Goal: Transaction & Acquisition: Purchase product/service

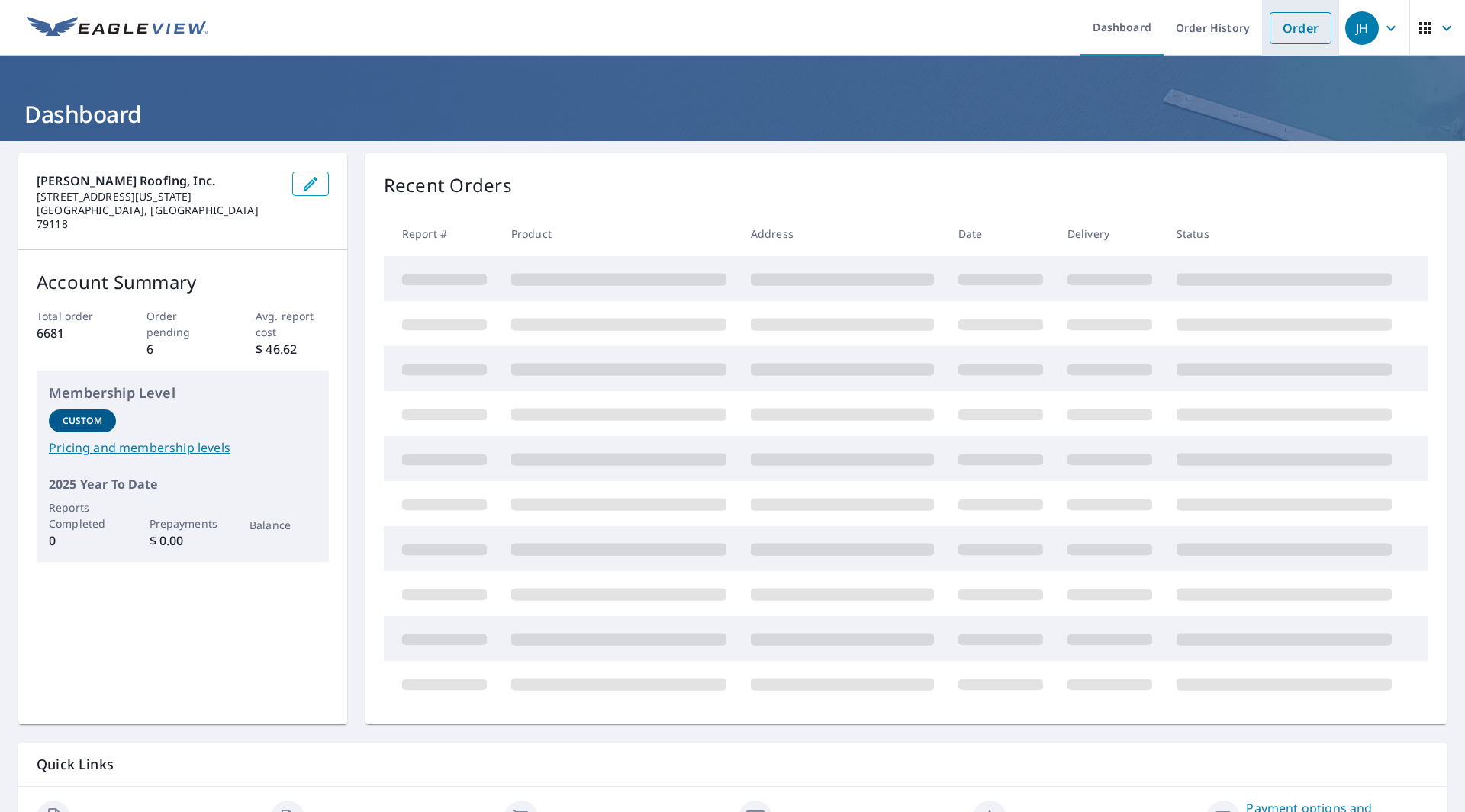
click at [1293, 31] on link "Order" at bounding box center [1300, 28] width 62 height 32
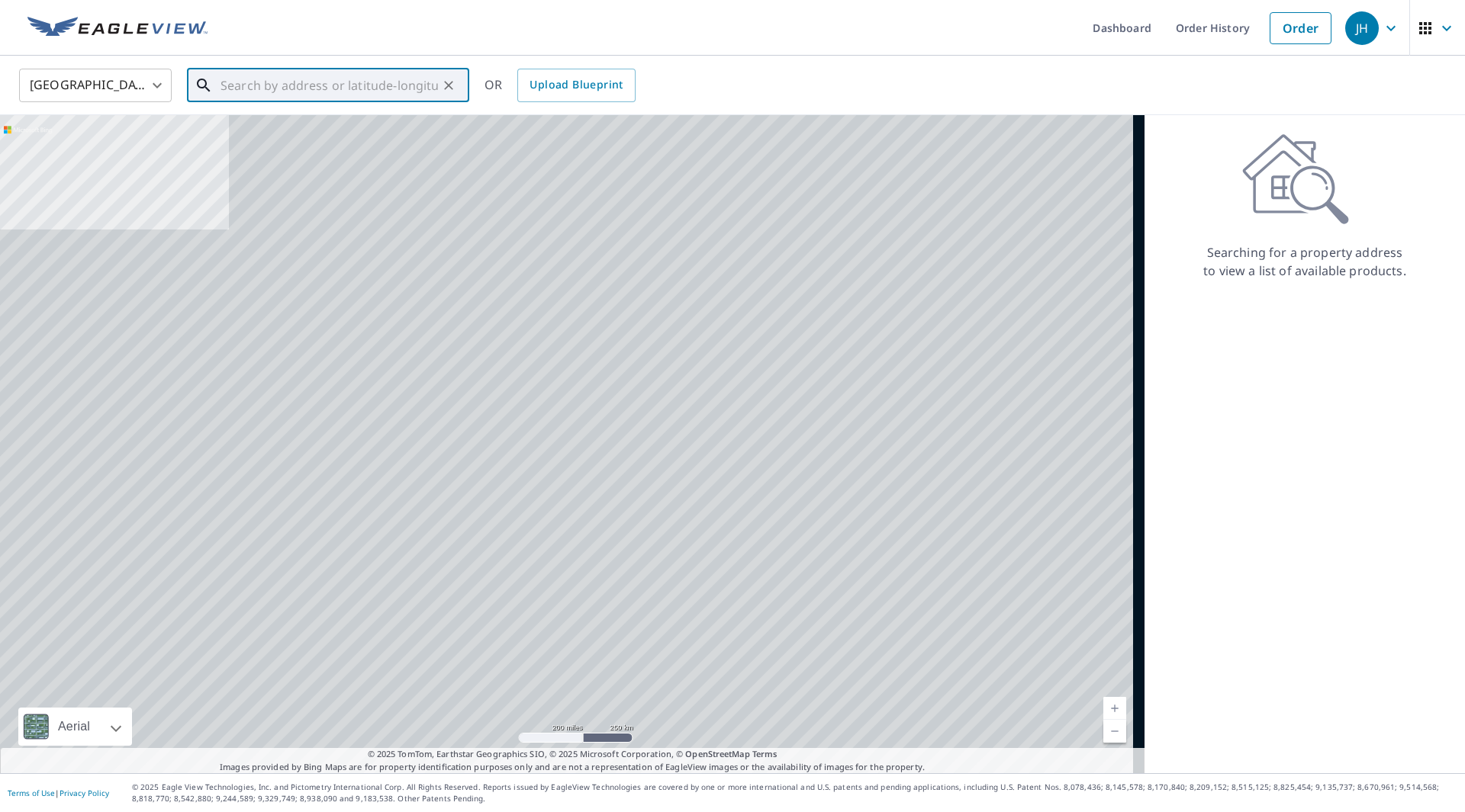
click at [350, 93] on input "text" at bounding box center [329, 85] width 218 height 43
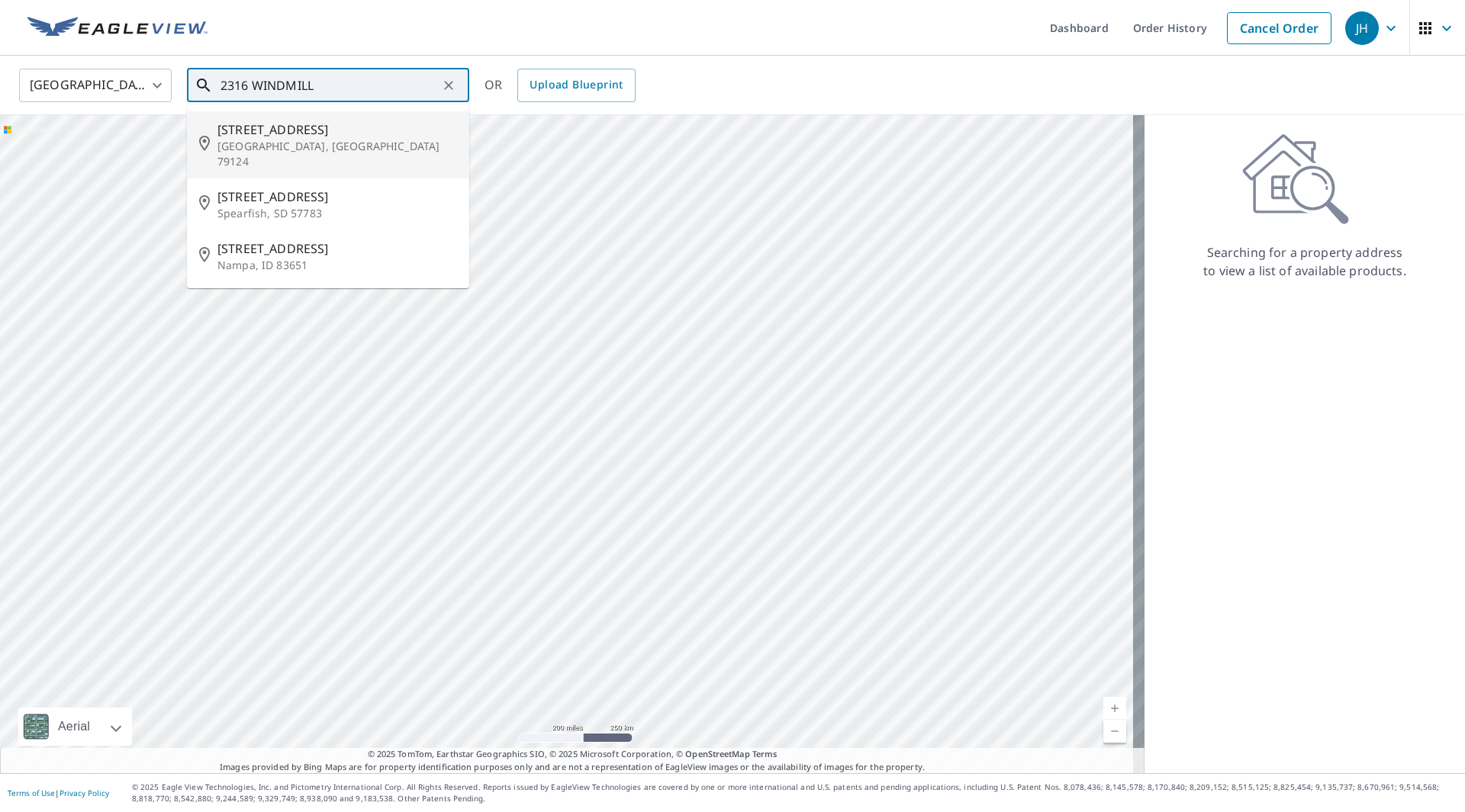
click at [319, 117] on li "[STREET_ADDRESS]" at bounding box center [328, 144] width 283 height 67
type input "[STREET_ADDRESS]"
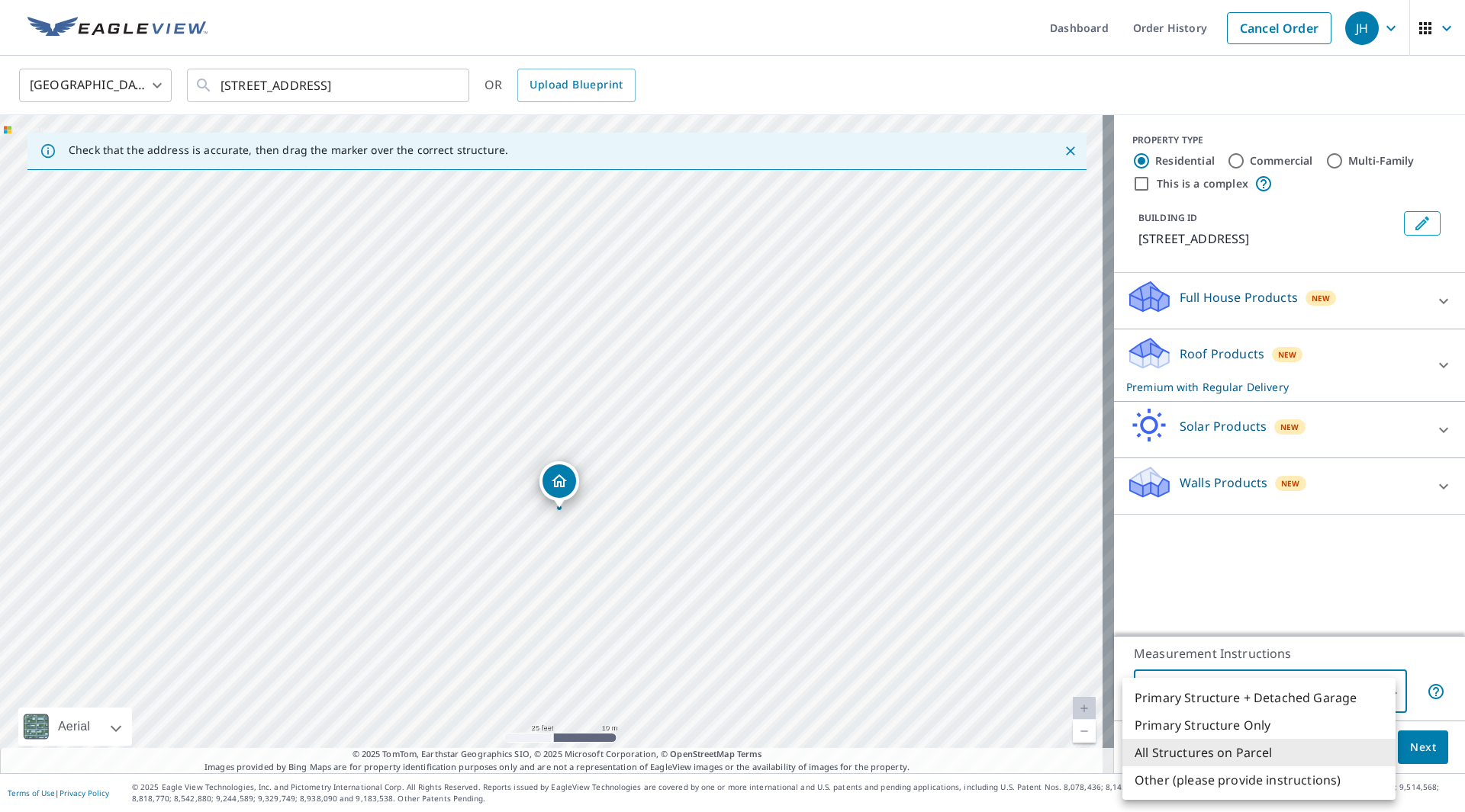
click at [1257, 692] on body "JH JH Dashboard Order History Cancel Order JH [GEOGRAPHIC_DATA] [GEOGRAPHIC_DAT…" at bounding box center [732, 406] width 1465 height 812
click at [1255, 721] on li "Primary Structure Only" at bounding box center [1259, 725] width 273 height 27
type input "2"
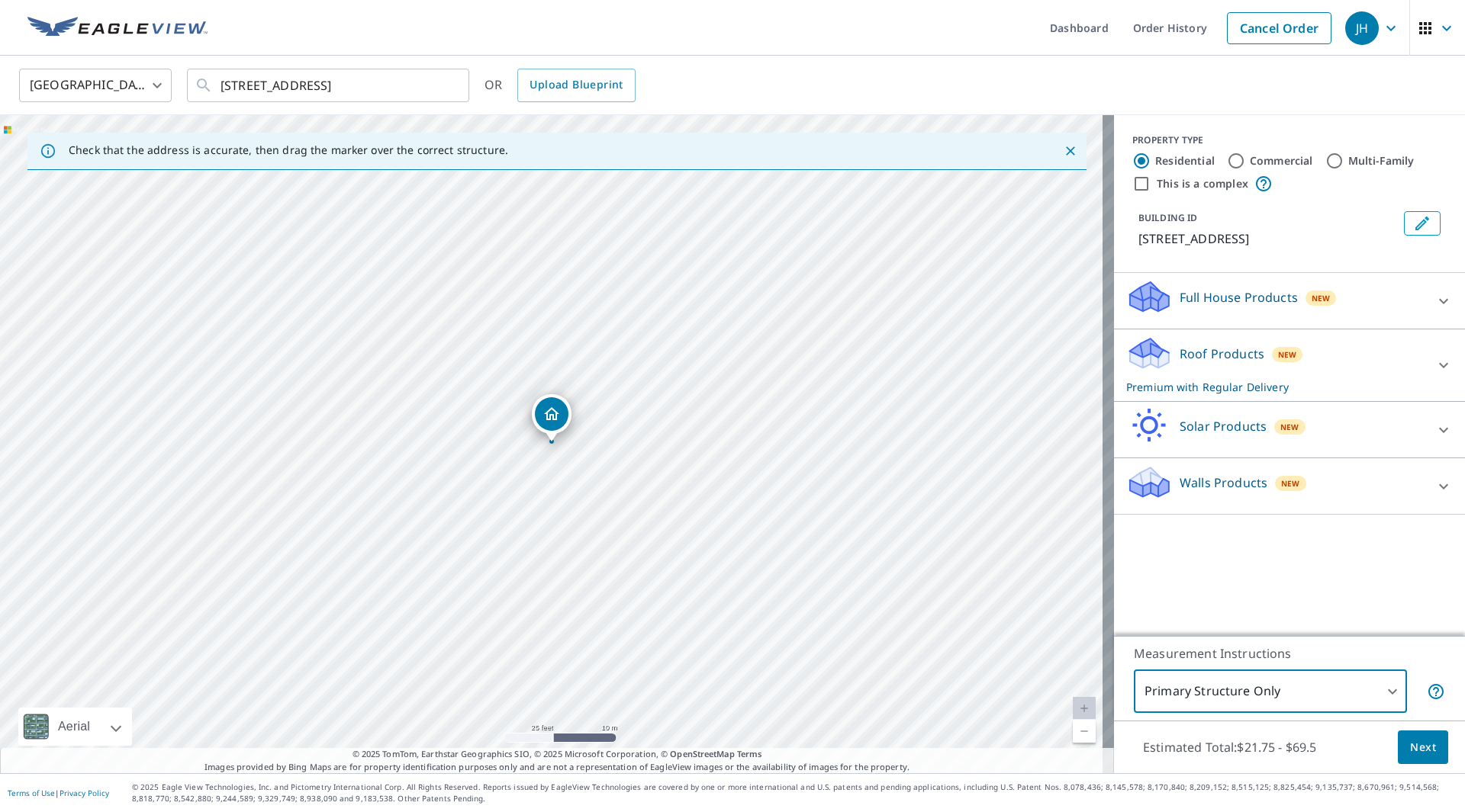
click at [1410, 746] on span "Next" at bounding box center [1422, 748] width 26 height 19
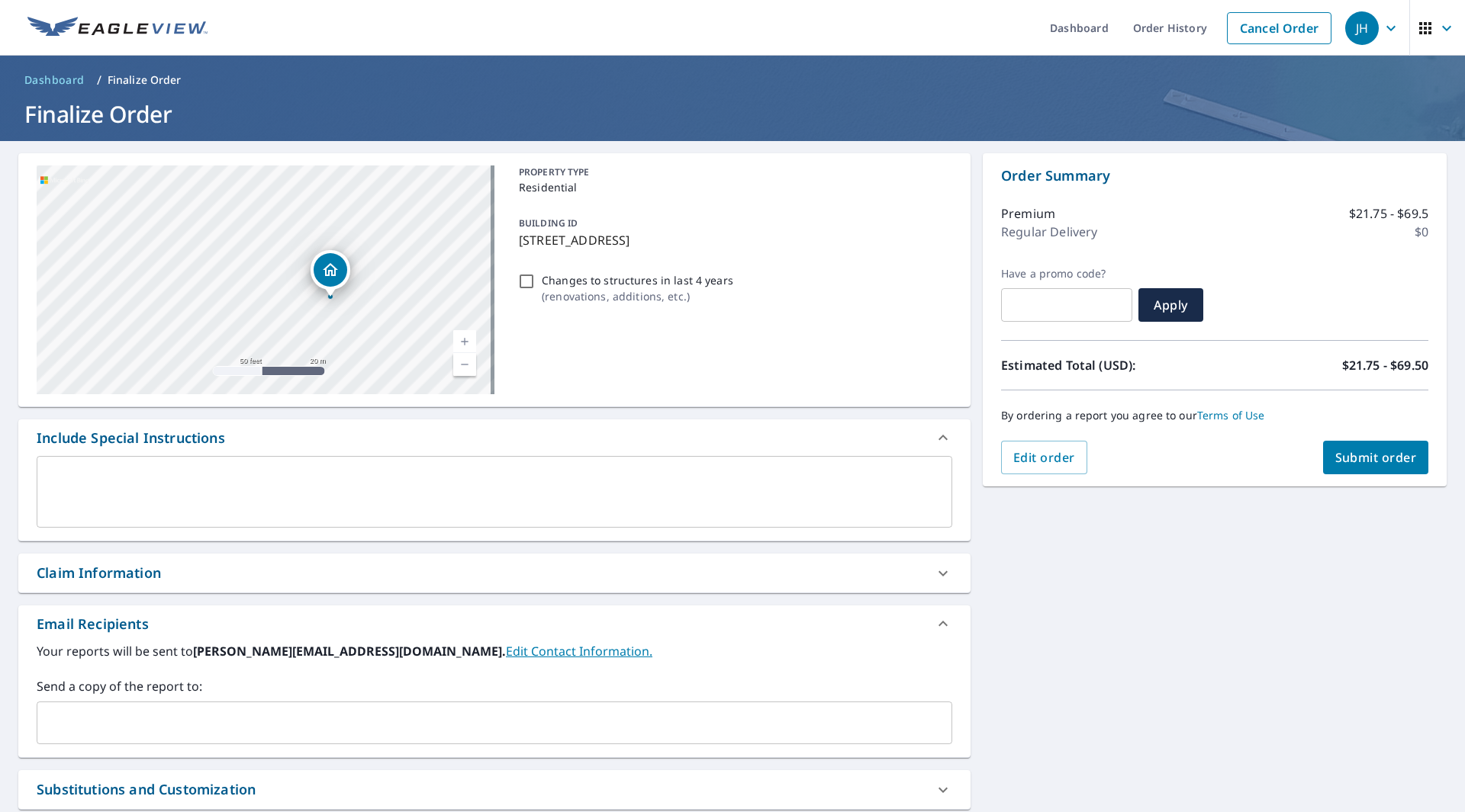
drag, startPoint x: 394, startPoint y: 245, endPoint x: 239, endPoint y: 302, distance: 165.1
click at [239, 302] on div "[STREET_ADDRESS]" at bounding box center [265, 280] width 458 height 228
drag, startPoint x: 379, startPoint y: 306, endPoint x: 366, endPoint y: 286, distance: 23.9
click at [366, 286] on div "[STREET_ADDRESS]" at bounding box center [265, 280] width 458 height 228
click at [197, 721] on input "text" at bounding box center [483, 723] width 879 height 29
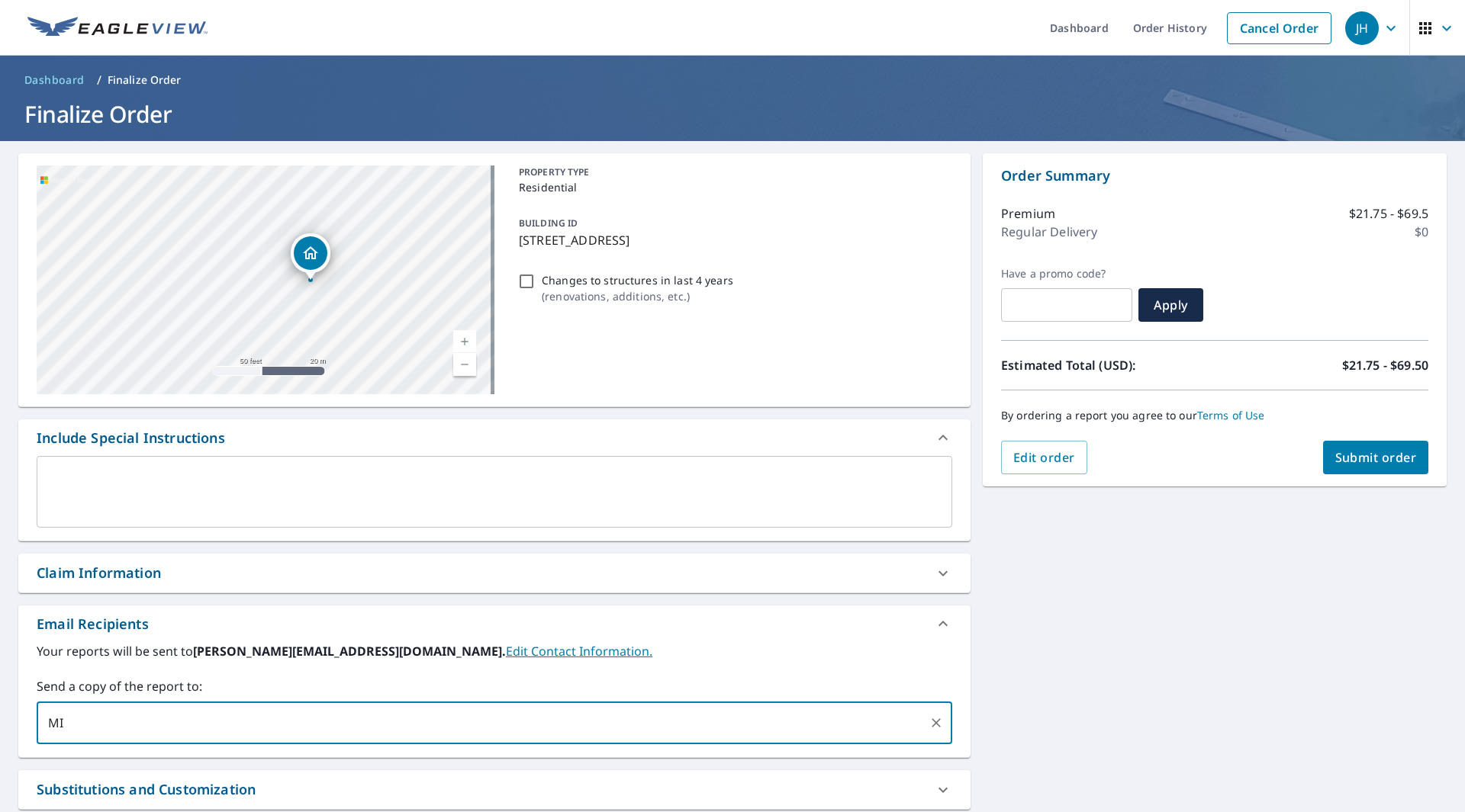
type input "M"
click at [163, 723] on input "[PERSON_NAME][EMAIL_ADDRESS][PERSON_NAME][DOMAIN_NAME]" at bounding box center [483, 723] width 879 height 29
click at [293, 730] on input "[PERSON_NAME][EMAIL_ADDRESS][DOMAIN_NAME]" at bounding box center [483, 723] width 879 height 29
type input "[PERSON_NAME][EMAIL_ADDRESS][DOMAIN_NAME]"
checkbox input "true"
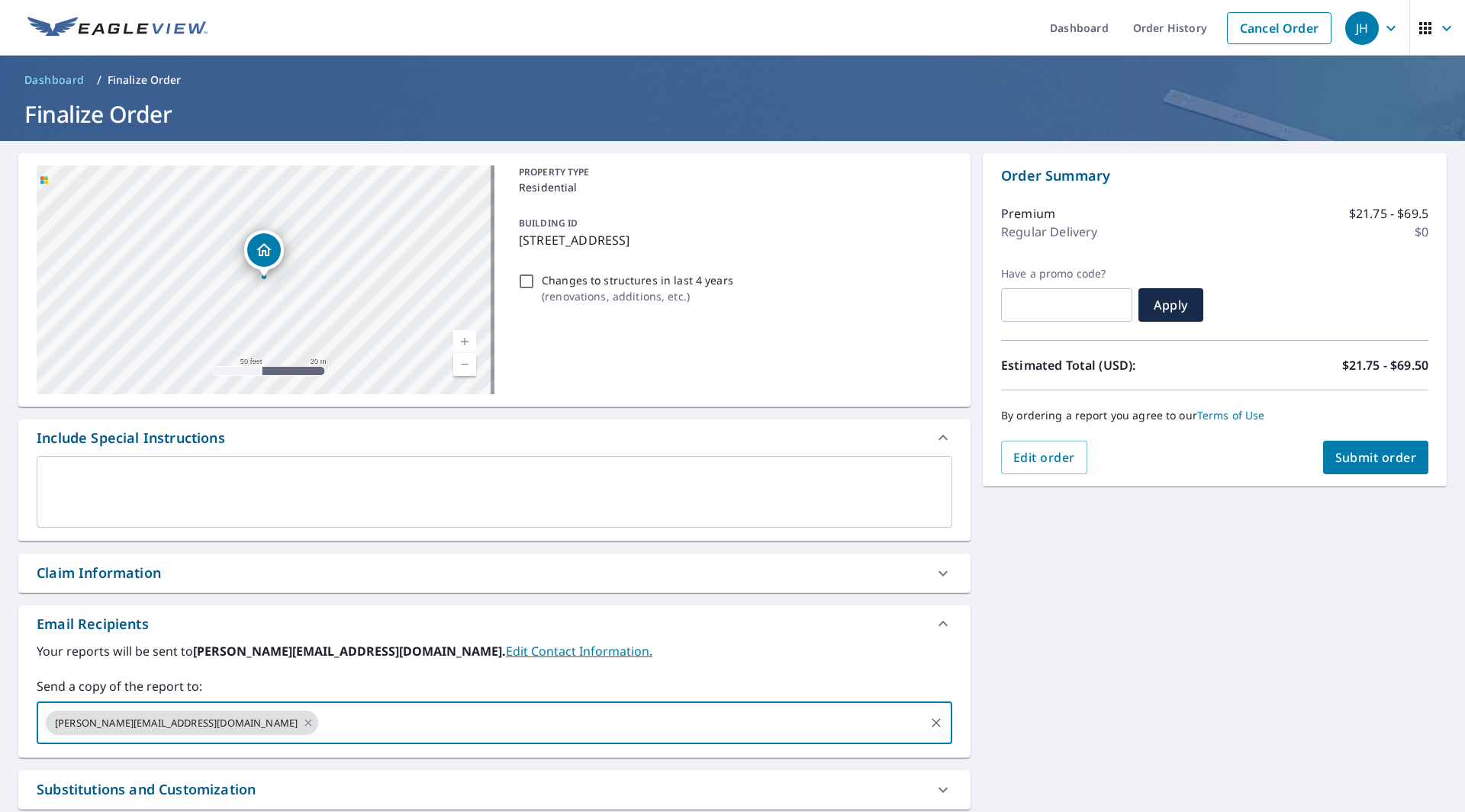
click at [320, 725] on input "text" at bounding box center [622, 723] width 602 height 29
type input "[PERSON_NAME][EMAIL_ADDRESS][PERSON_NAME][DOMAIN_NAME]"
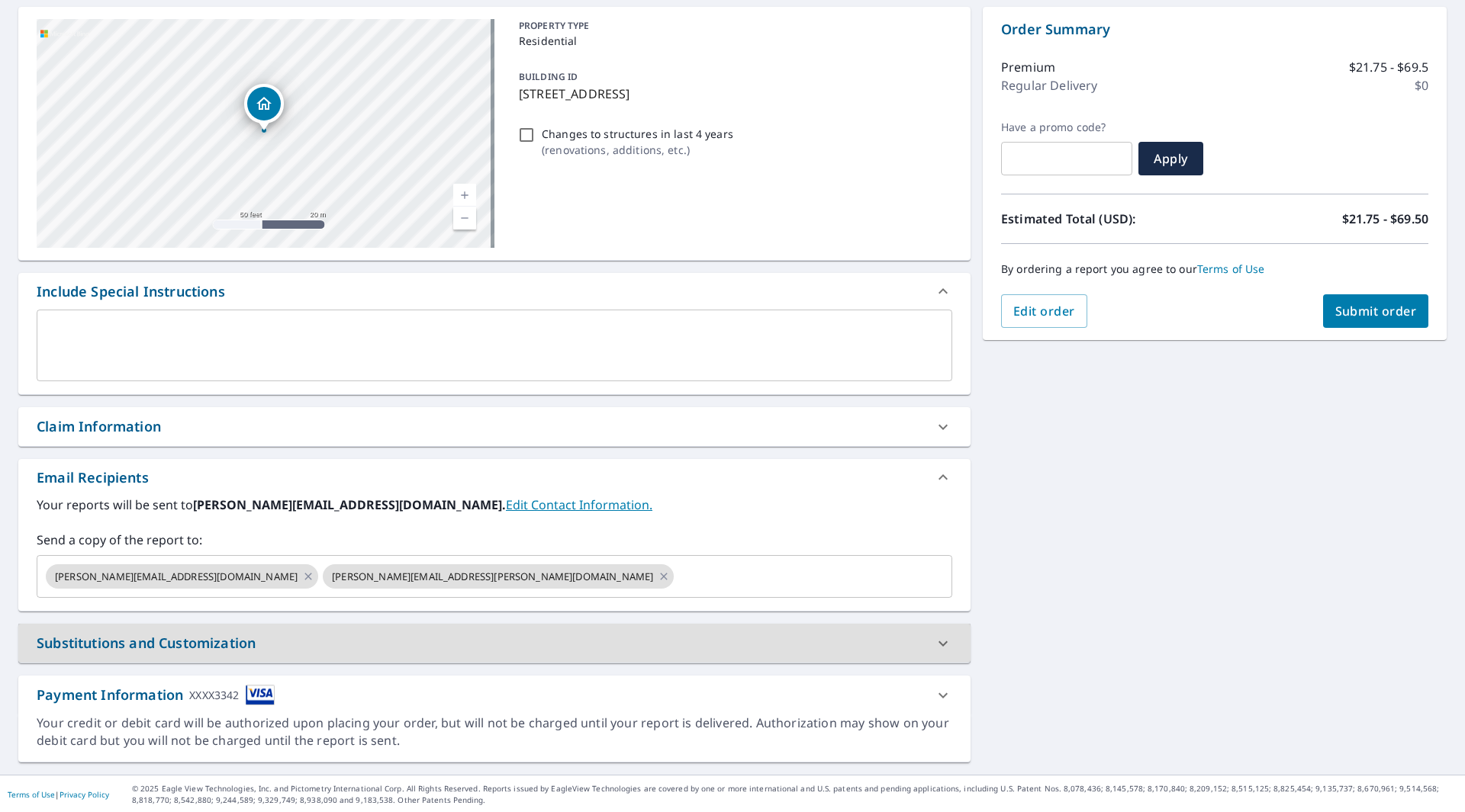
scroll to position [148, 0]
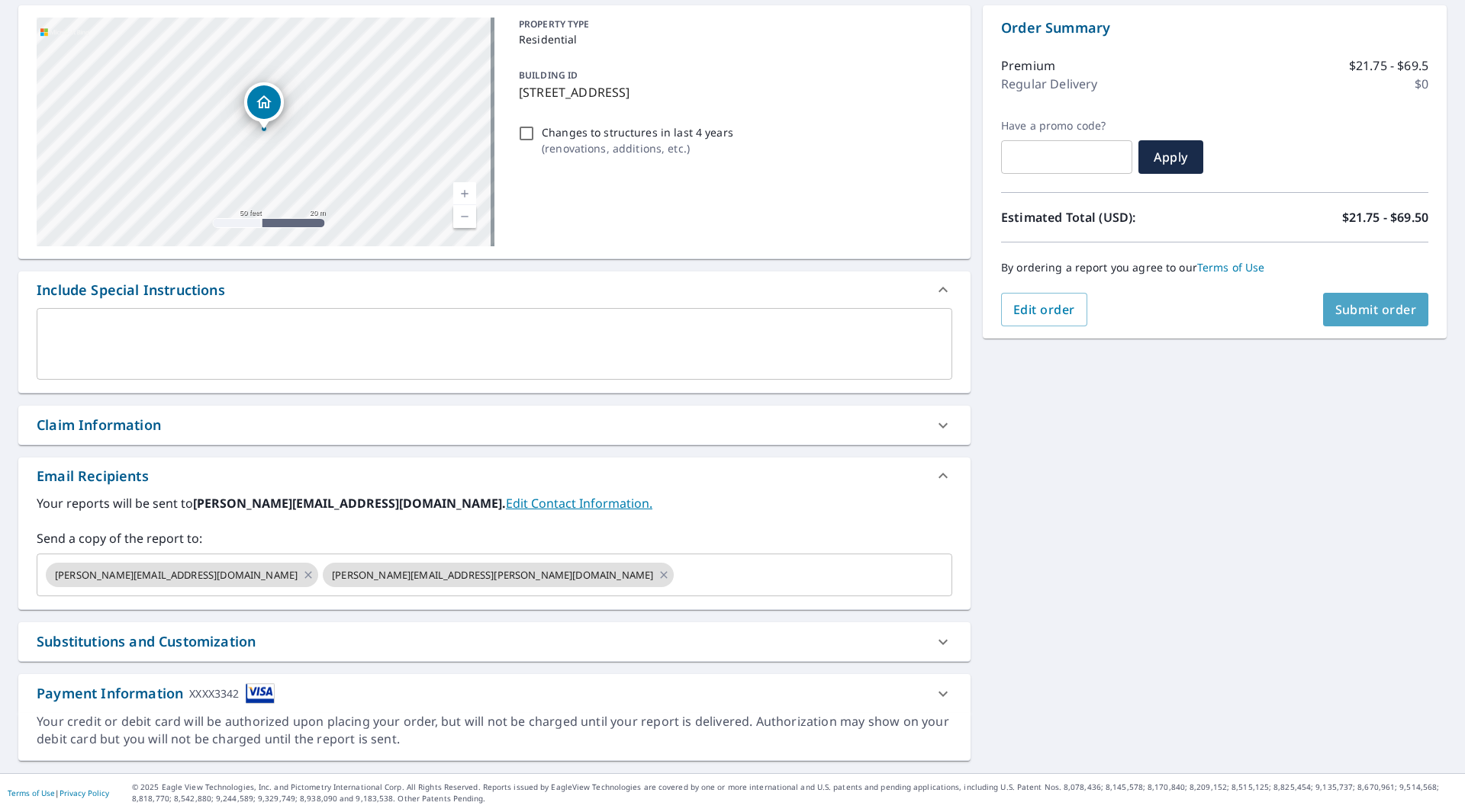
click at [1358, 305] on span "Submit order" at bounding box center [1376, 309] width 81 height 16
checkbox input "true"
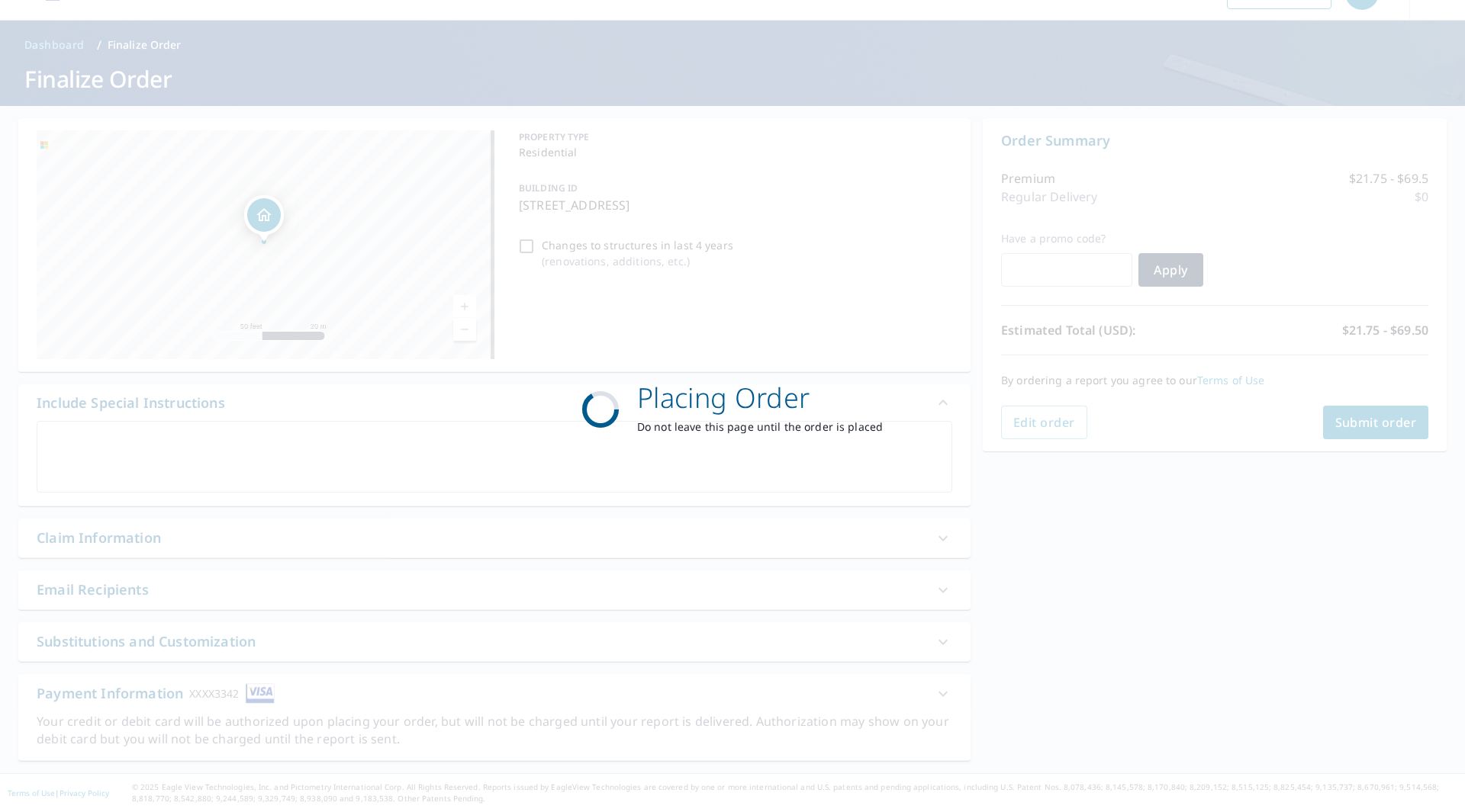
scroll to position [35, 0]
